Goal: Information Seeking & Learning: Learn about a topic

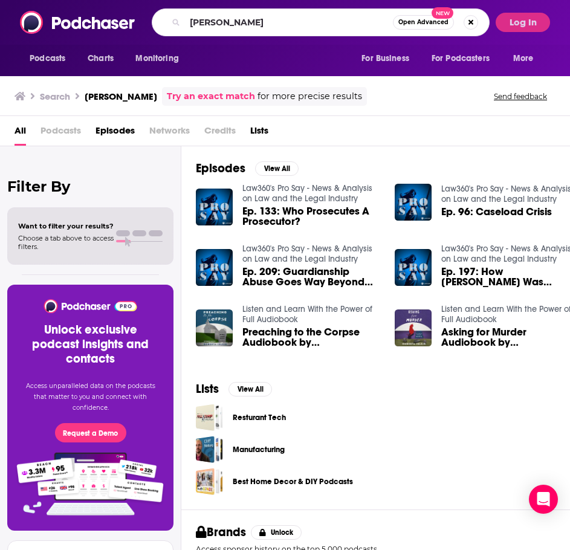
click at [261, 25] on input "[PERSON_NAME]" at bounding box center [289, 22] width 208 height 19
type input "[PERSON_NAME]"
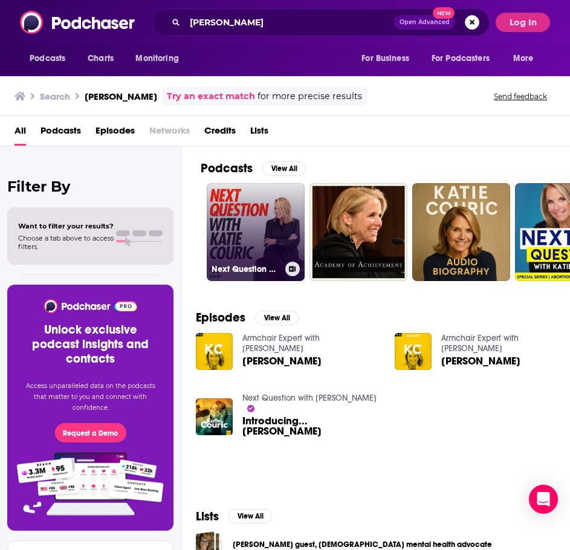
click at [270, 231] on link "Next Question with [PERSON_NAME]" at bounding box center [256, 232] width 98 height 98
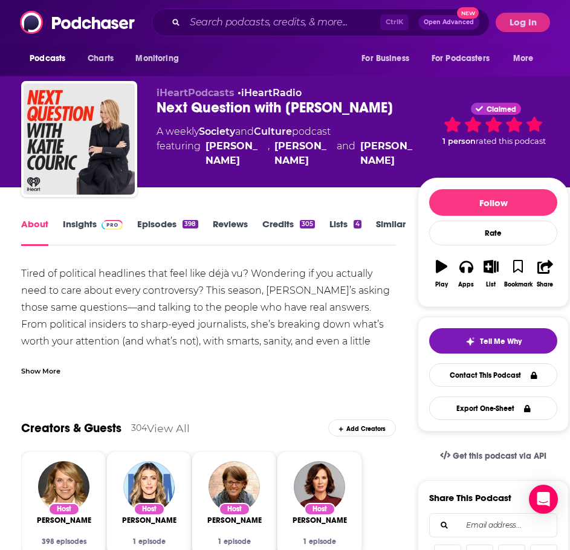
click at [85, 226] on link "Insights" at bounding box center [93, 232] width 60 height 28
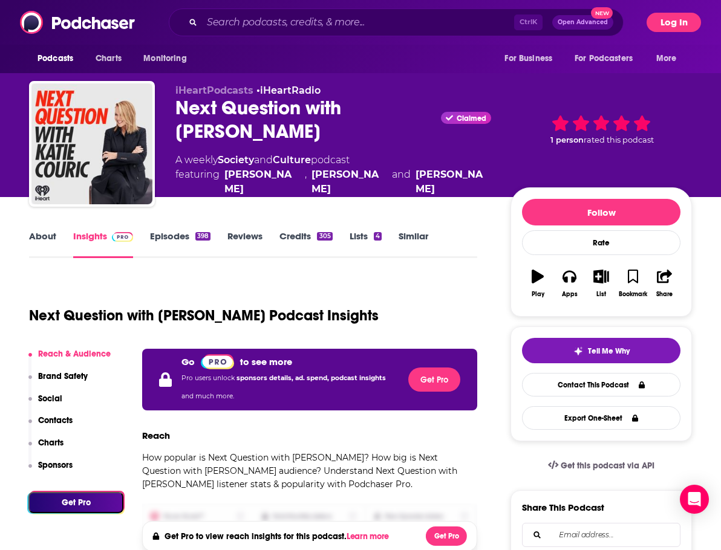
click at [570, 16] on button "Log In" at bounding box center [674, 22] width 54 height 19
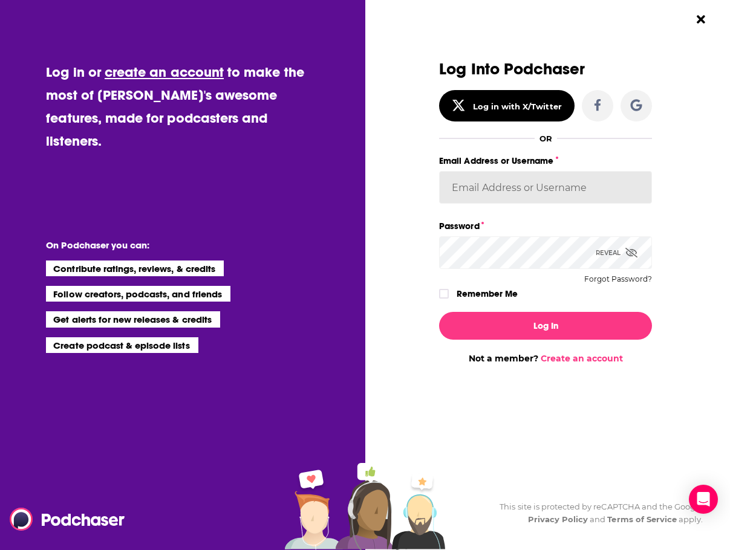
type input "Penguin_portfolio"
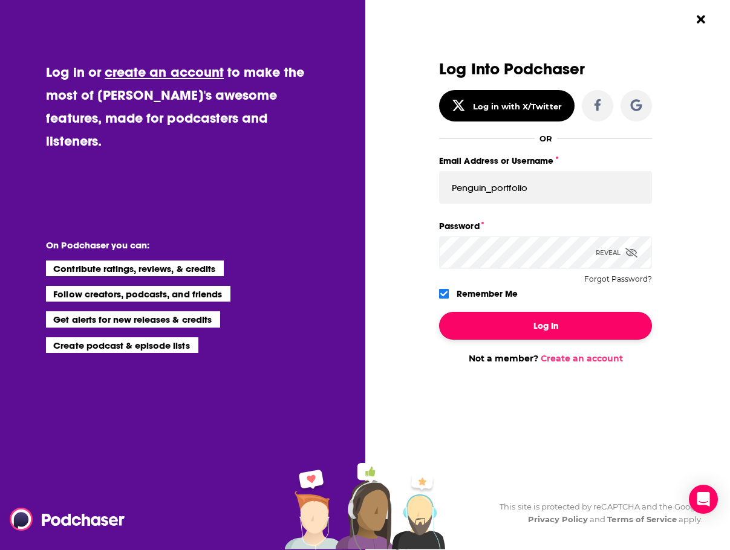
click at [513, 322] on button "Log In" at bounding box center [545, 326] width 213 height 28
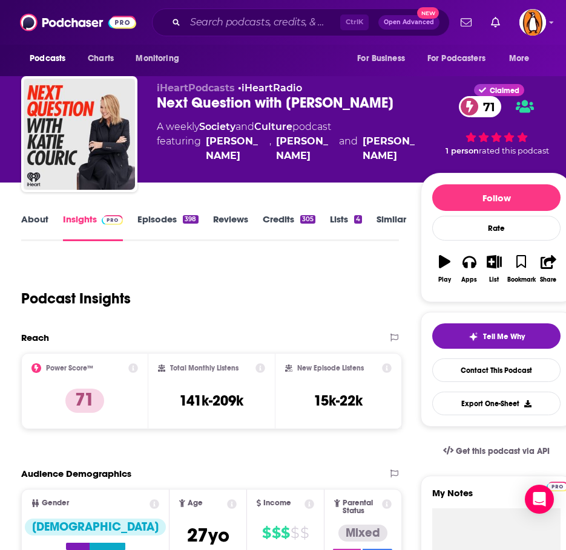
scroll to position [4, 0]
